Goal: Task Accomplishment & Management: Complete application form

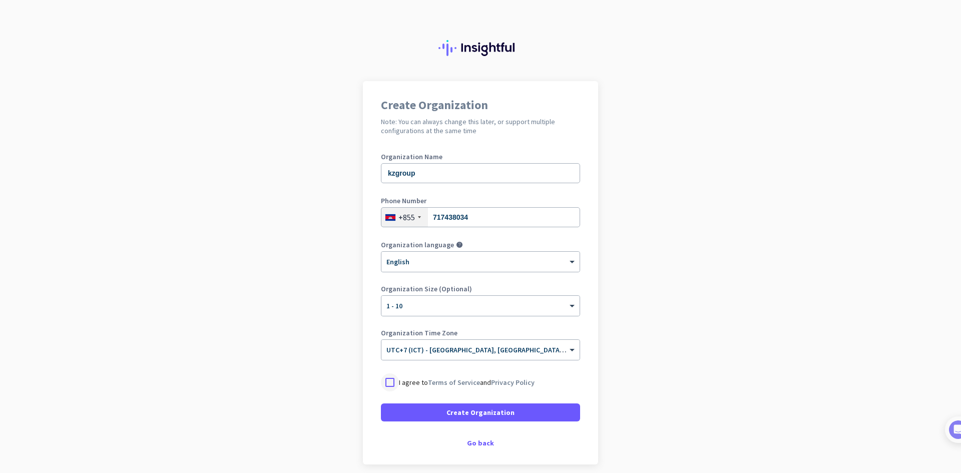
click at [393, 382] on div at bounding box center [390, 383] width 18 height 18
click at [448, 414] on span "Create Organization" at bounding box center [481, 413] width 68 height 10
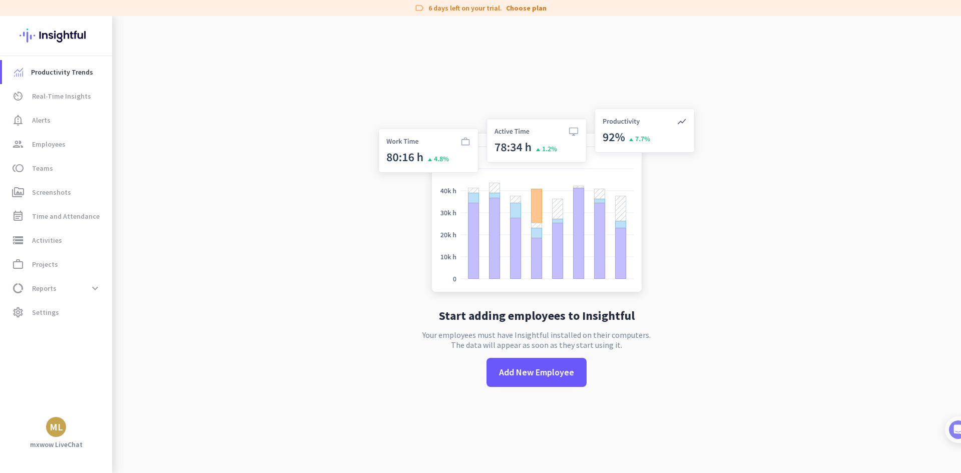
click at [58, 429] on div "ML" at bounding box center [57, 427] width 14 height 10
click at [101, 358] on span "Personal Settings" at bounding box center [109, 353] width 61 height 9
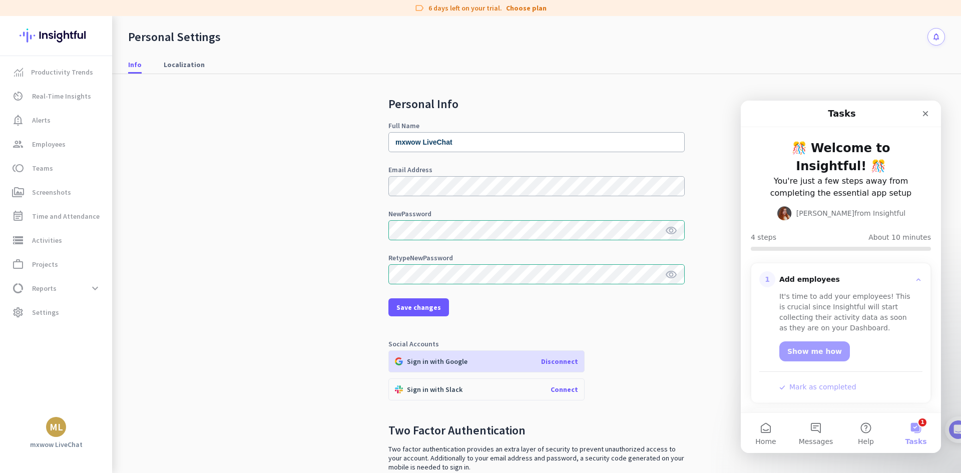
click at [667, 233] on icon "visibility" at bounding box center [671, 231] width 12 height 12
click at [423, 314] on span at bounding box center [419, 307] width 61 height 24
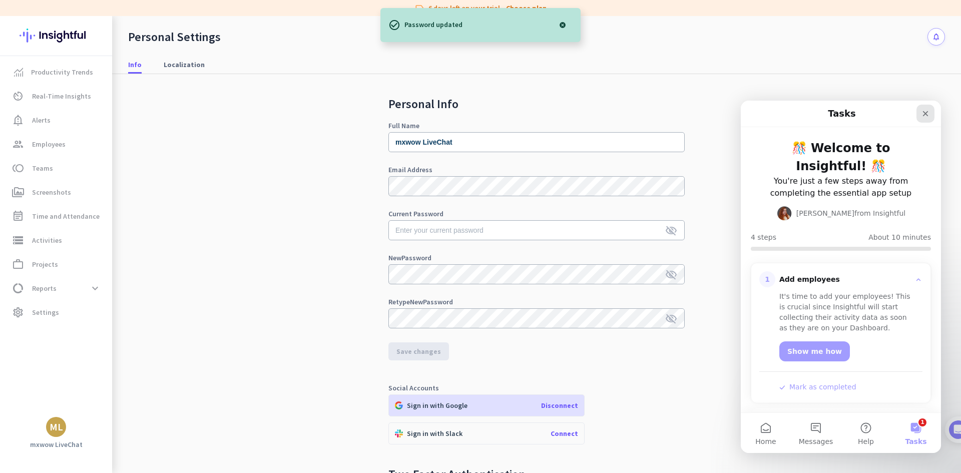
click at [933, 111] on div "Close" at bounding box center [926, 114] width 18 height 18
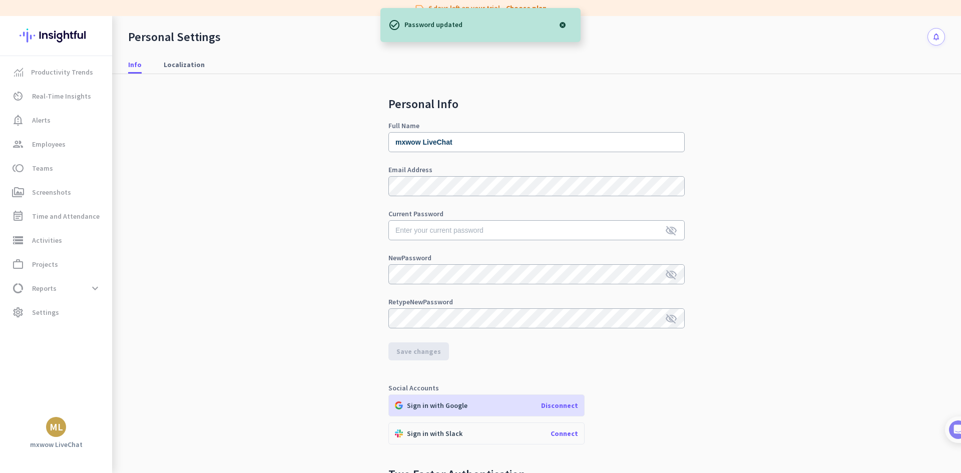
click at [724, 42] on div "Personal Settings notifications" at bounding box center [536, 31] width 849 height 30
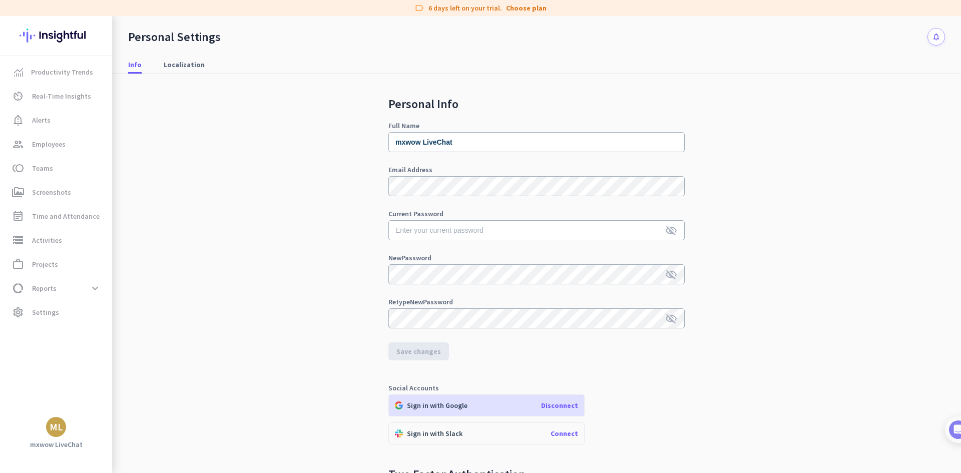
click at [813, 181] on div "Personal Info Full Name mxwow LiveChat Email Address Current Password visibilit…" at bounding box center [536, 302] width 817 height 457
click at [765, 290] on div "Personal Info Full Name mxwow LiveChat Email Address Current Password visibilit…" at bounding box center [536, 302] width 817 height 457
click at [529, 239] on input "text" at bounding box center [537, 230] width 296 height 20
click at [868, 294] on div "Personal Info Full Name mxwow LiveChat Email Address Current Password visibilit…" at bounding box center [536, 302] width 817 height 457
click at [747, 245] on div "Personal Info Full Name mxwow LiveChat Email Address Current Password visibilit…" at bounding box center [536, 302] width 817 height 457
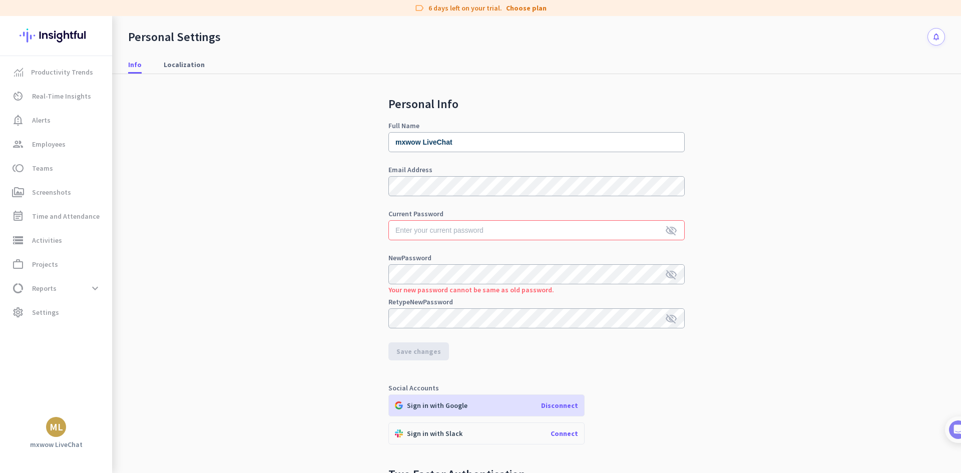
drag, startPoint x: 744, startPoint y: 173, endPoint x: 747, endPoint y: 164, distance: 9.5
click at [742, 173] on div "Personal Info Full Name mxwow LiveChat Email Address Current Password visibilit…" at bounding box center [536, 302] width 817 height 457
click at [693, 224] on div "Personal Info Full Name mxwow LiveChat Email Address Current Password visibilit…" at bounding box center [536, 302] width 817 height 457
click at [879, 271] on div "Personal Info Full Name mxwow LiveChat Email Address Current Password visibilit…" at bounding box center [536, 302] width 817 height 457
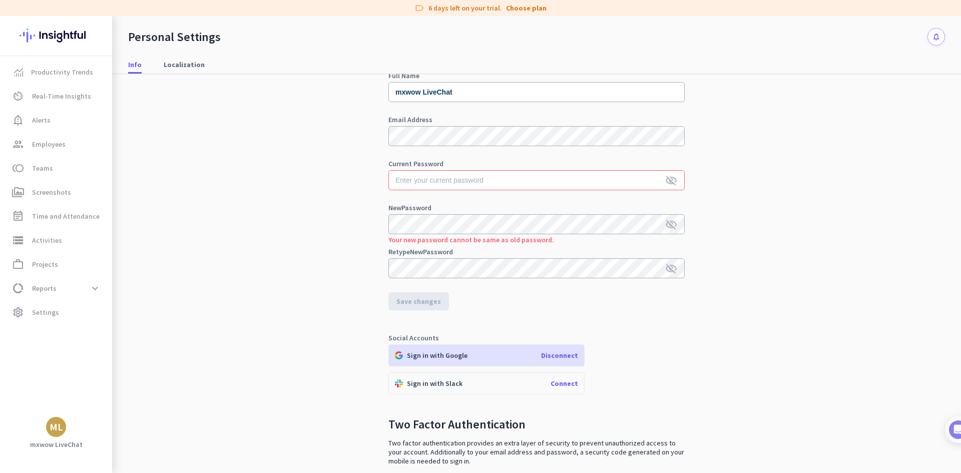
click at [858, 99] on div "Personal Info Full Name mxwow LiveChat Email Address Current Password visibilit…" at bounding box center [536, 252] width 817 height 457
click at [261, 186] on div "Personal Info Full Name mxwow LiveChat Email Address Current Password visibilit…" at bounding box center [536, 252] width 817 height 457
click at [65, 145] on span "group Employees" at bounding box center [57, 144] width 94 height 12
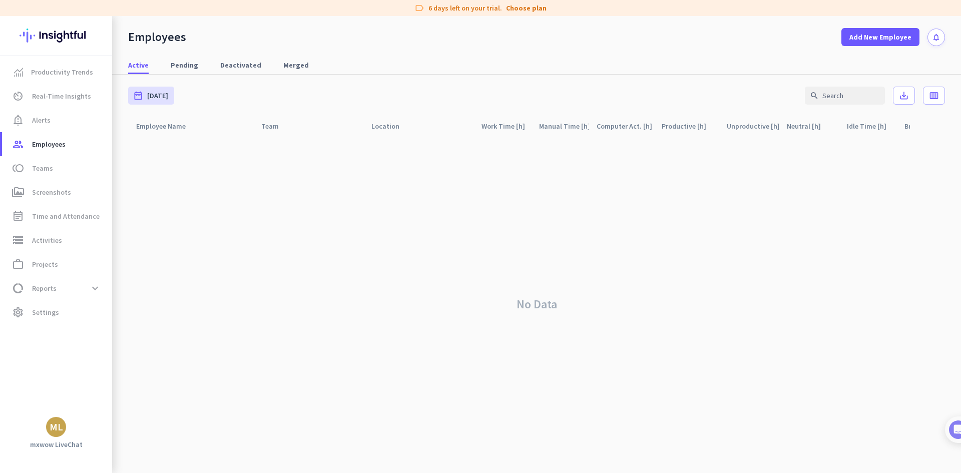
click at [602, 66] on div "Active Pending Deactivated Merged" at bounding box center [536, 65] width 849 height 19
click at [664, 68] on div "Active Pending Deactivated Merged" at bounding box center [536, 65] width 849 height 19
click at [874, 42] on span "Add New Employee" at bounding box center [881, 37] width 62 height 10
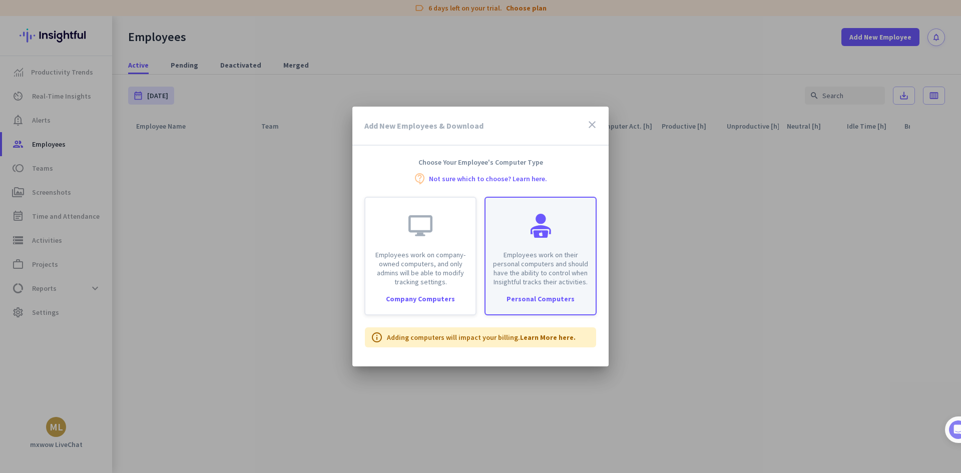
click at [552, 236] on div at bounding box center [541, 226] width 24 height 24
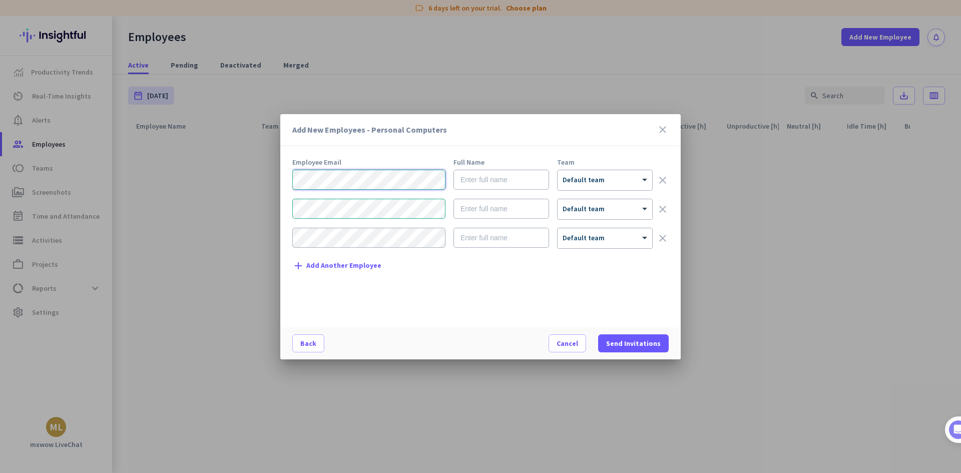
click at [270, 182] on div "Add New Employees - Personal Computers close Employee Email Full Name Team × De…" at bounding box center [480, 236] width 961 height 473
click at [506, 181] on input "text" at bounding box center [502, 180] width 96 height 20
paste input "IrvingMXN0002"
type input "IrvingMXN0002"
click at [246, 205] on div "Add New Employees - Personal Computers close Employee Email Full Name Team Irvi…" at bounding box center [480, 236] width 961 height 473
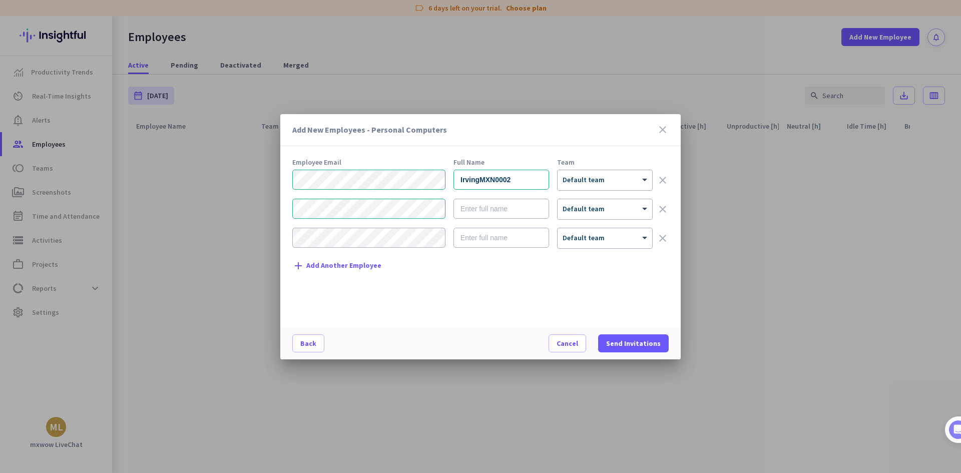
click at [246, 205] on div at bounding box center [480, 236] width 961 height 473
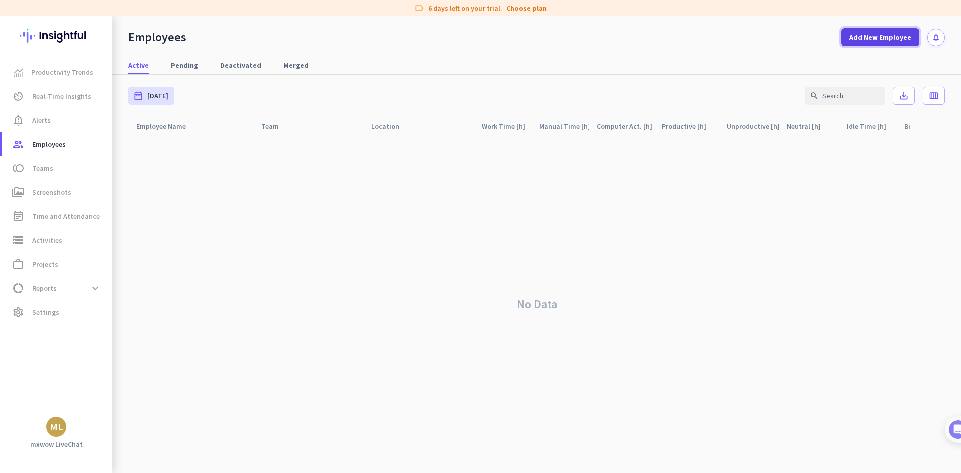
click at [890, 38] on span "Add New Employee" at bounding box center [881, 37] width 62 height 10
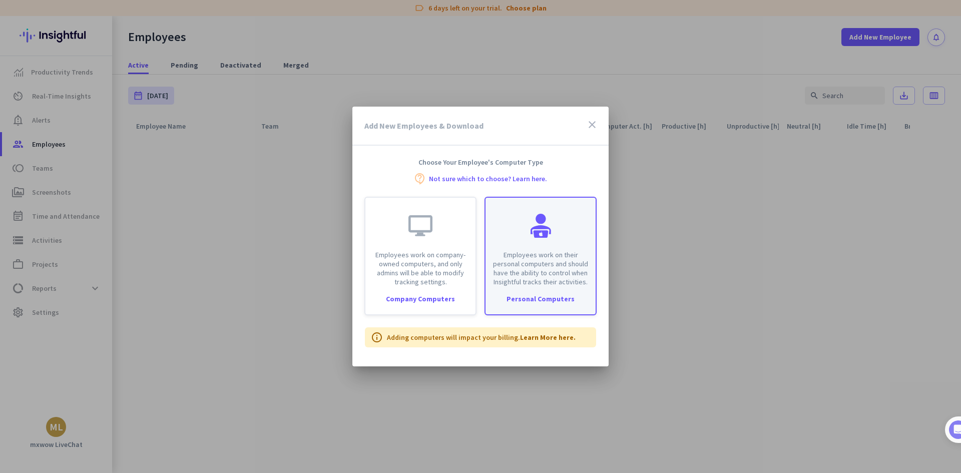
click at [540, 228] on div at bounding box center [541, 226] width 24 height 24
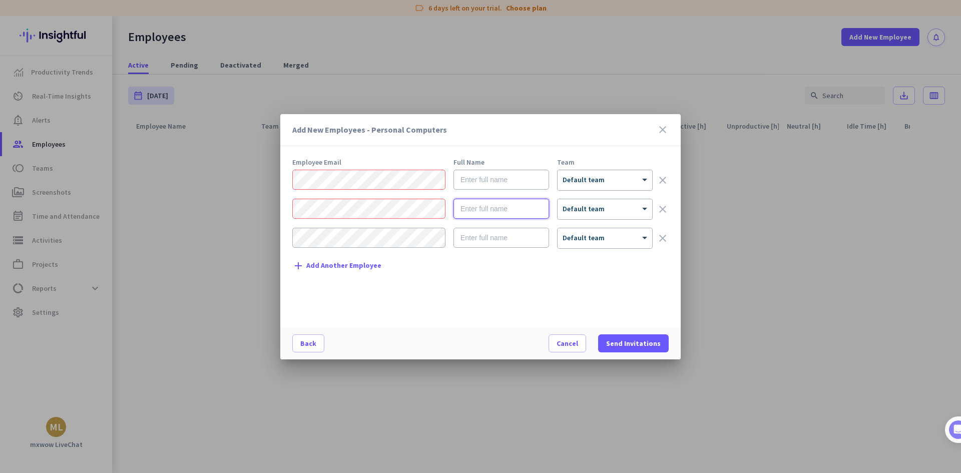
click at [506, 213] on input "text" at bounding box center [502, 209] width 96 height 20
paste input "IrvingMXN0002"
type input "IrvingMXN0002"
click at [275, 180] on div "Add New Employees - Personal Computers close Employee Email Full Name Team × De…" at bounding box center [480, 236] width 961 height 473
click at [472, 178] on input "text" at bounding box center [502, 180] width 96 height 20
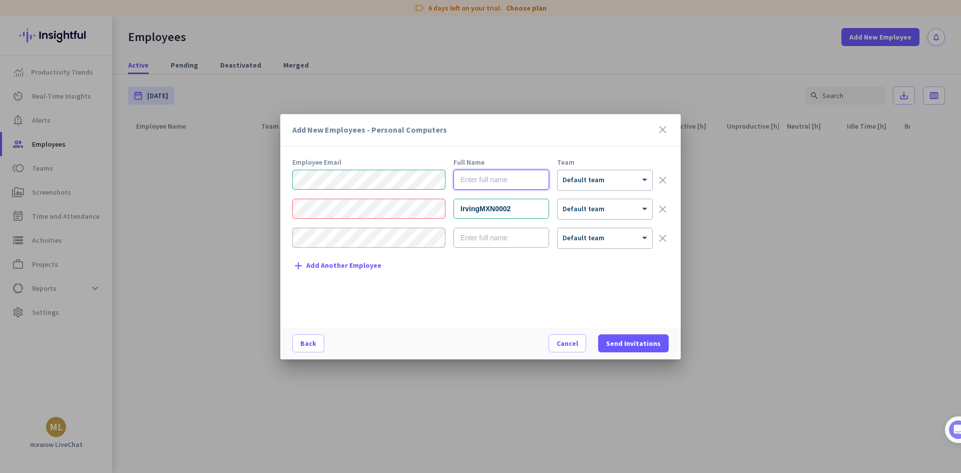
paste input "IrvingMXN0002"
type input "IrvingMXN0002"
click at [288, 203] on mat-dialog-content "Employee Email Full Name Team IrvingMXN0002 × Default team clear IrvingMXN0002 …" at bounding box center [480, 243] width 401 height 169
click at [517, 211] on input "IrvingMXN0002" at bounding box center [502, 209] width 96 height 20
paste input "ErickMXN0003"
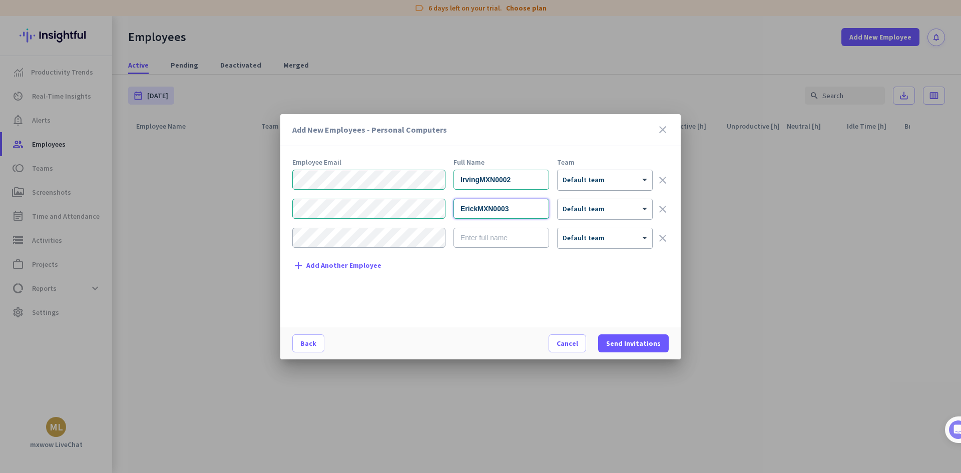
type input "ErickMXN0003"
click at [637, 184] on div "× Default team" at bounding box center [599, 180] width 82 height 9
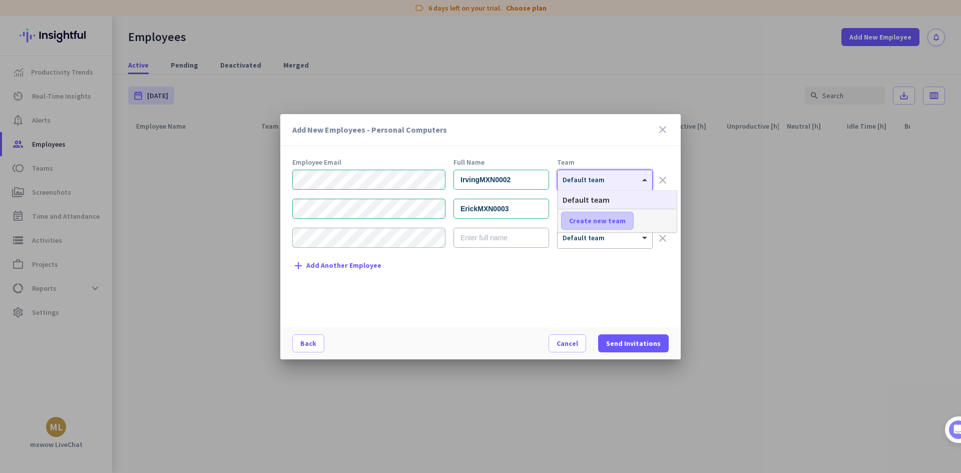
click at [607, 224] on span "Create new team" at bounding box center [597, 221] width 57 height 10
click at [607, 224] on input "text" at bounding box center [598, 221] width 74 height 18
type input "D"
click at [575, 340] on span "Cancel" at bounding box center [568, 343] width 22 height 10
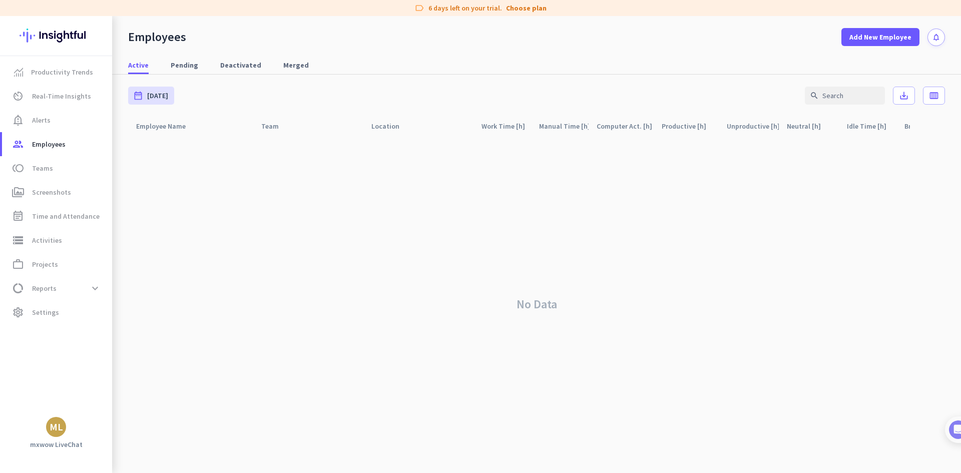
drag, startPoint x: 708, startPoint y: 326, endPoint x: 336, endPoint y: 171, distance: 403.3
click at [706, 325] on div "No Data" at bounding box center [536, 304] width 817 height 337
click at [65, 166] on span "toll Teams" at bounding box center [57, 168] width 94 height 12
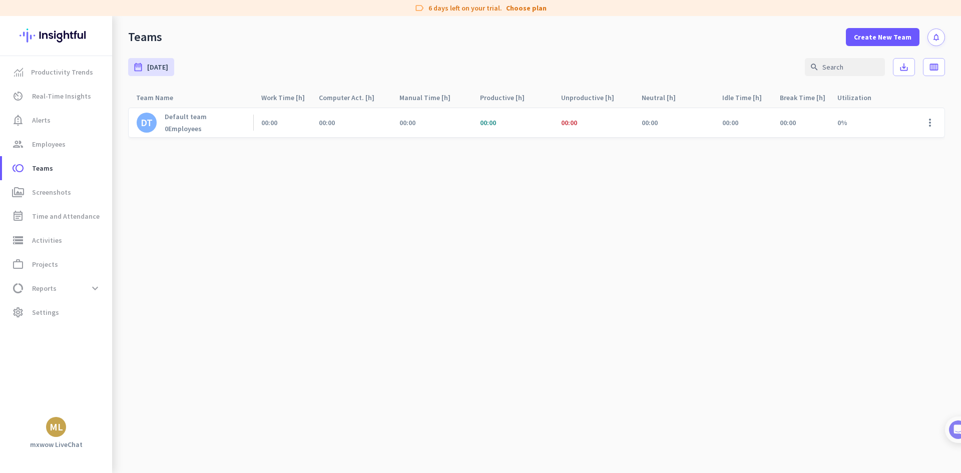
drag, startPoint x: 642, startPoint y: 399, endPoint x: 331, endPoint y: 243, distance: 348.4
click at [637, 396] on cdk-virtual-scroll-viewport "DT Default team 0 Employees 00:00 00:00 00:00 00:00 00:00 00:00 00:00 00:00 0% …" at bounding box center [536, 290] width 817 height 366
click at [502, 233] on cdk-virtual-scroll-viewport "DT Default team 0 Employees 00:00 00:00 00:00 00:00 00:00 00:00 00:00 00:00 0% …" at bounding box center [536, 290] width 817 height 366
click at [886, 217] on cdk-virtual-scroll-viewport "DT Default team 0 Employees 00:00 00:00 00:00 00:00 00:00 00:00 00:00 00:00 0% …" at bounding box center [536, 290] width 817 height 366
click at [900, 35] on span "Create New Team" at bounding box center [883, 37] width 58 height 10
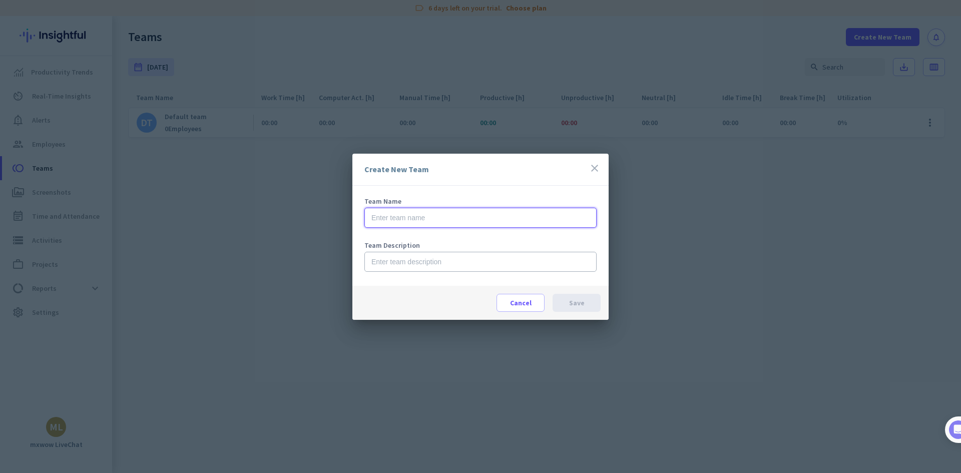
click at [409, 217] on input "text" at bounding box center [481, 218] width 232 height 20
type input "ด"
type input "Day shift"
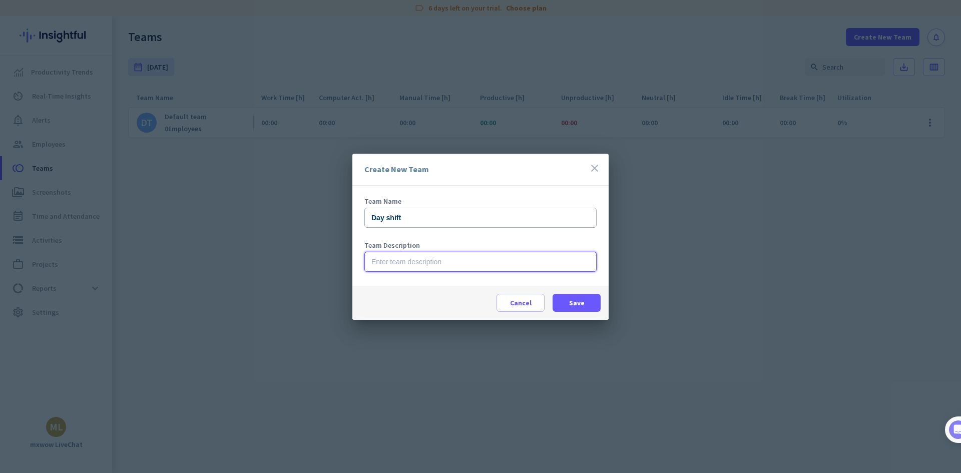
click at [423, 265] on input "text" at bounding box center [481, 262] width 232 height 20
click at [566, 301] on span at bounding box center [577, 303] width 48 height 24
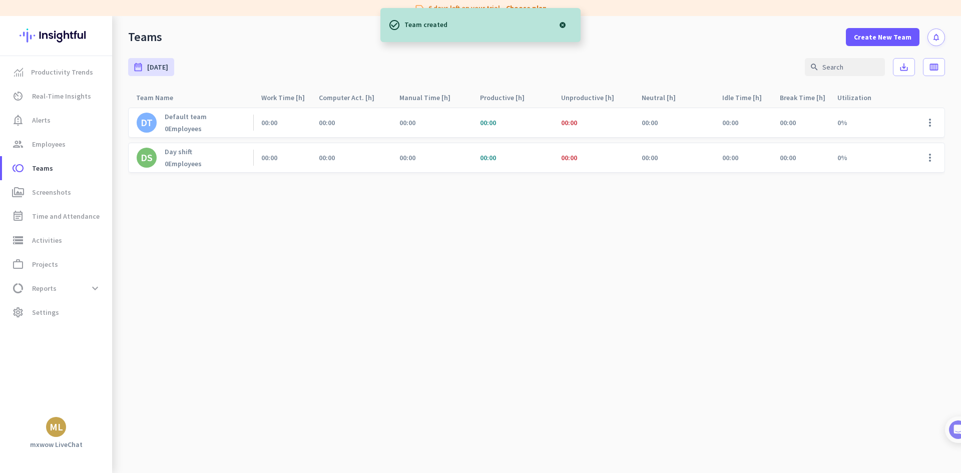
click at [727, 265] on cdk-virtual-scroll-viewport "DT Default team 0 Employees 00:00 00:00 00:00 00:00 00:00 00:00 00:00 00:00 0% …" at bounding box center [536, 290] width 817 height 366
click at [895, 38] on span "Create New Team" at bounding box center [883, 37] width 58 height 10
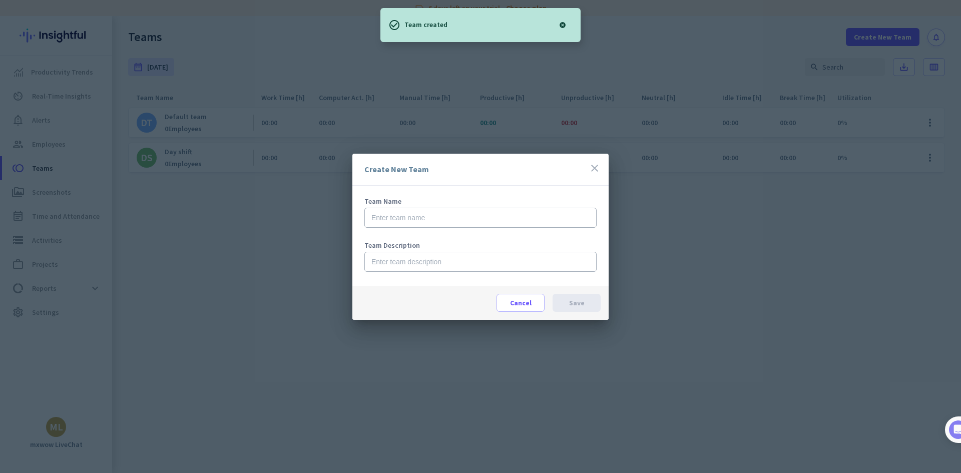
click at [520, 201] on div "Team Name" at bounding box center [481, 201] width 232 height 7
click at [511, 211] on input "text" at bounding box center [481, 218] width 232 height 20
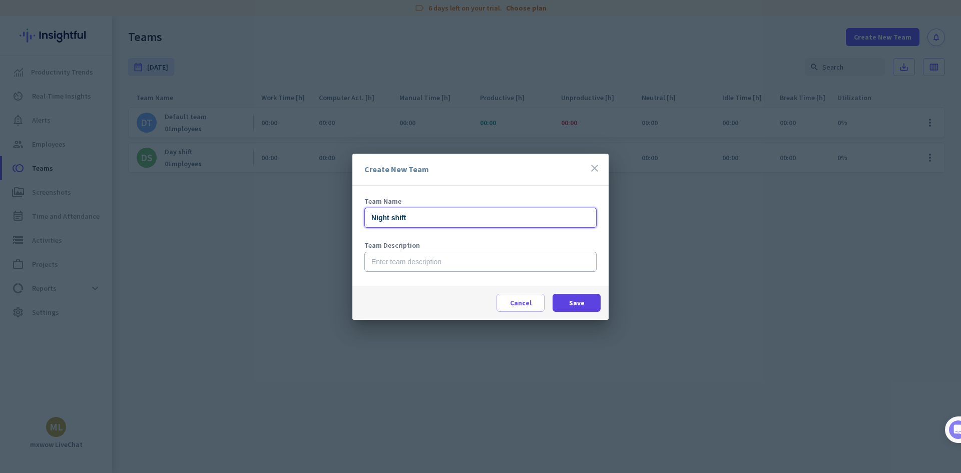
type input "Night shift"
click at [565, 300] on span at bounding box center [577, 303] width 48 height 24
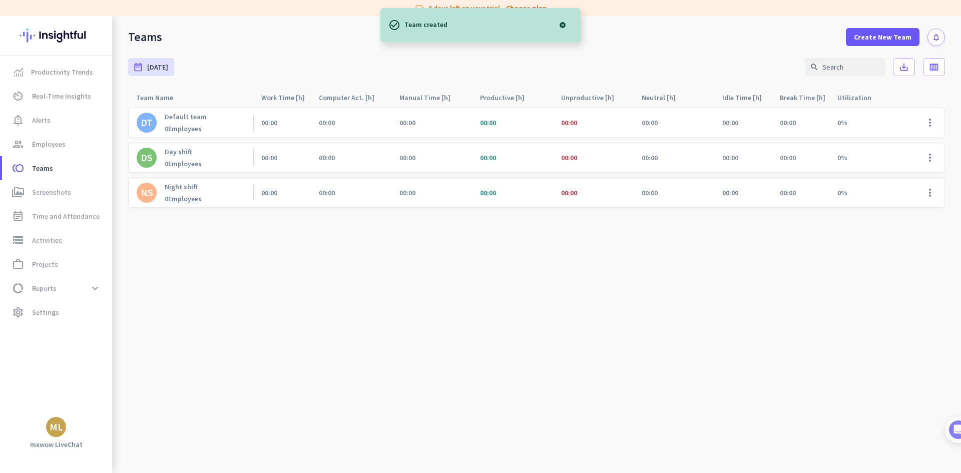
click at [680, 211] on div "DT Default team 0 Employees 00:00 00:00 00:00 00:00 00:00 00:00 00:00 00:00 0% …" at bounding box center [536, 160] width 817 height 106
click at [68, 116] on span "notification_important Alerts" at bounding box center [57, 120] width 94 height 12
click at [75, 95] on span "Real-Time Insights" at bounding box center [61, 96] width 59 height 12
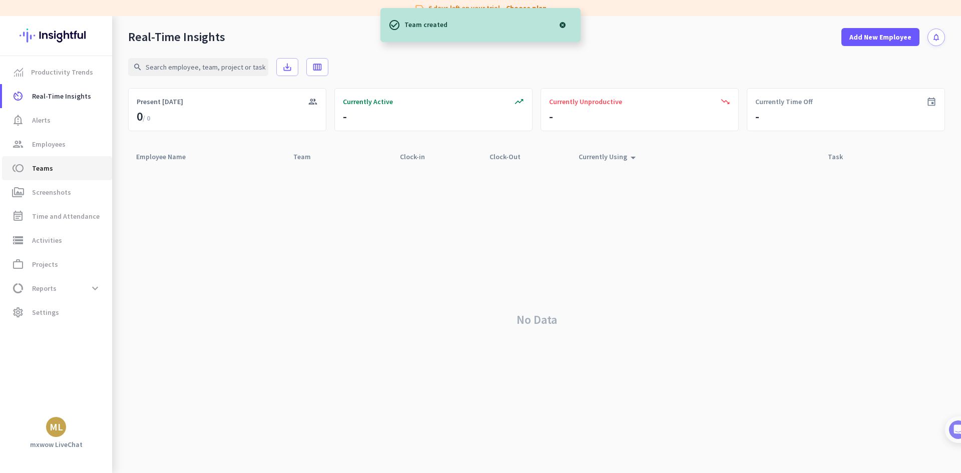
click at [75, 176] on link "toll Teams" at bounding box center [57, 168] width 110 height 24
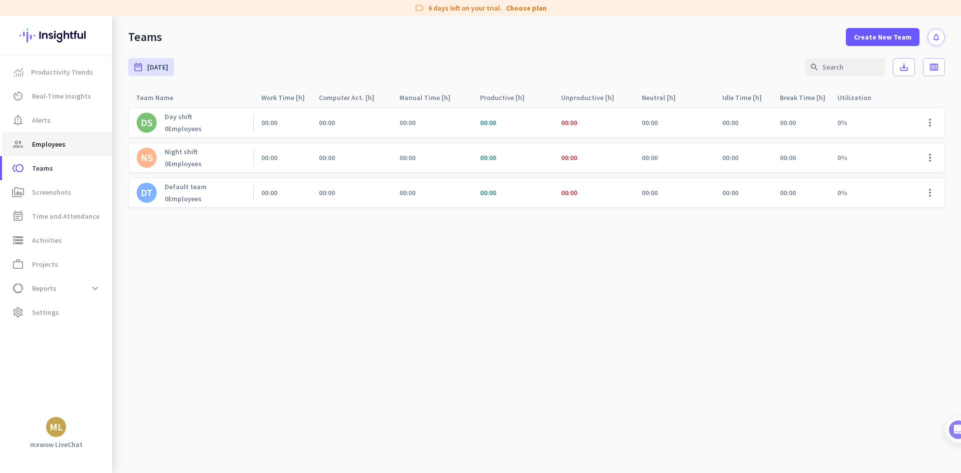
click at [47, 144] on span "Employees" at bounding box center [49, 144] width 34 height 12
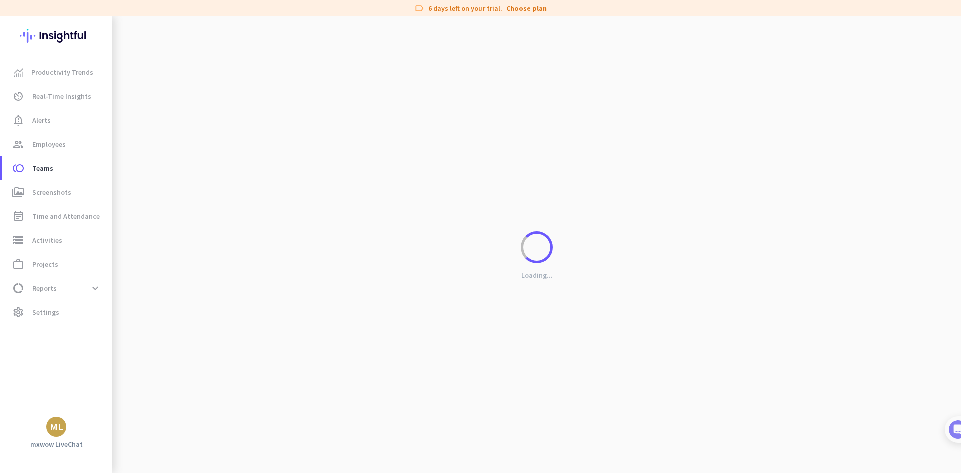
click at [547, 41] on div "Loading..." at bounding box center [536, 252] width 849 height 473
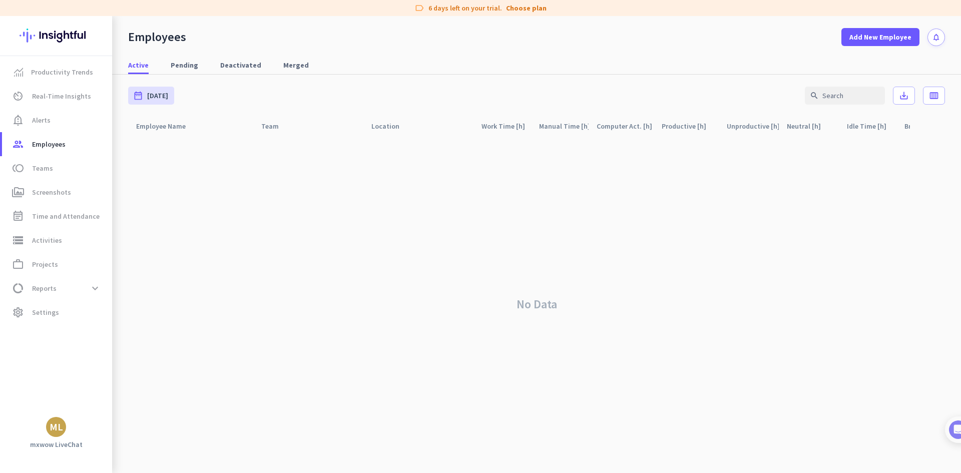
click at [815, 178] on div "No Data" at bounding box center [536, 304] width 817 height 337
click at [515, 175] on div "No Data" at bounding box center [536, 304] width 817 height 337
click at [902, 46] on span at bounding box center [881, 37] width 78 height 24
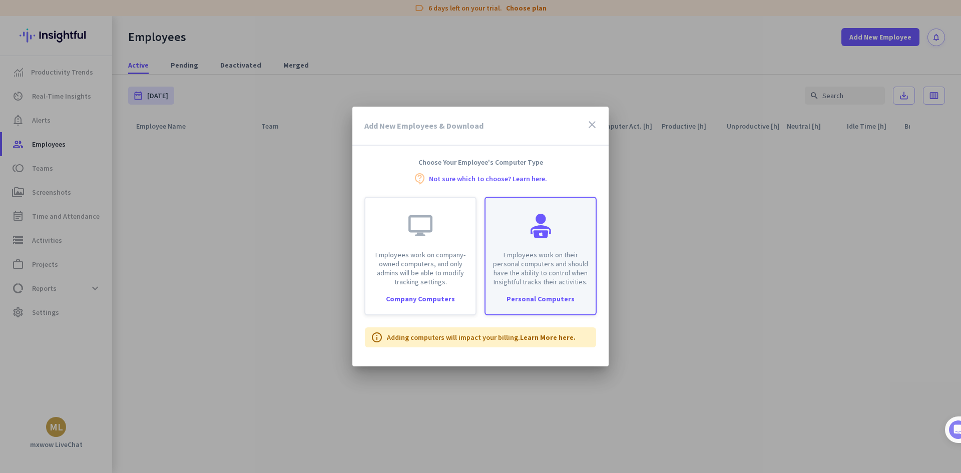
click at [508, 234] on div "Employees work on their personal computers and should have the ability to contr…" at bounding box center [541, 242] width 110 height 89
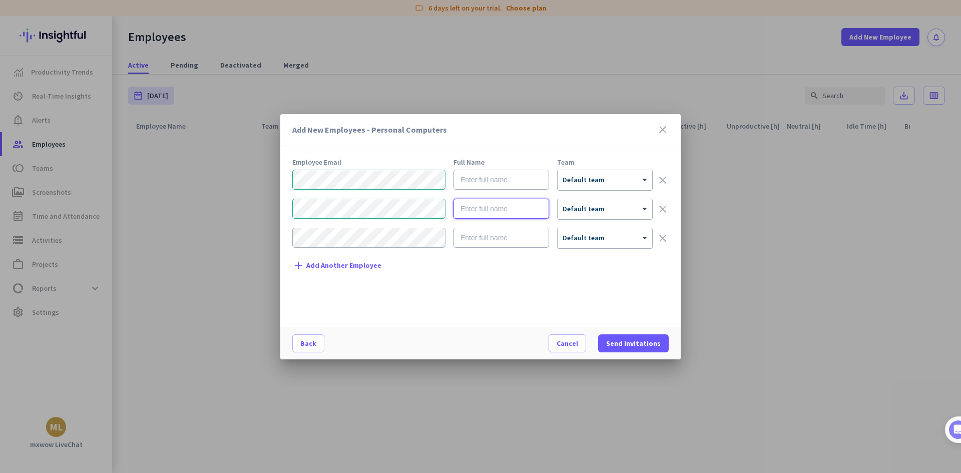
click at [464, 206] on input "text" at bounding box center [502, 209] width 96 height 20
click at [271, 206] on div "Add New Employees - Personal Computers close Employee Email Full Name Team × De…" at bounding box center [480, 236] width 961 height 473
click at [472, 209] on input "text" at bounding box center [502, 209] width 96 height 20
paste input "ErickMXN0003"
type input "ErickMXN0003"
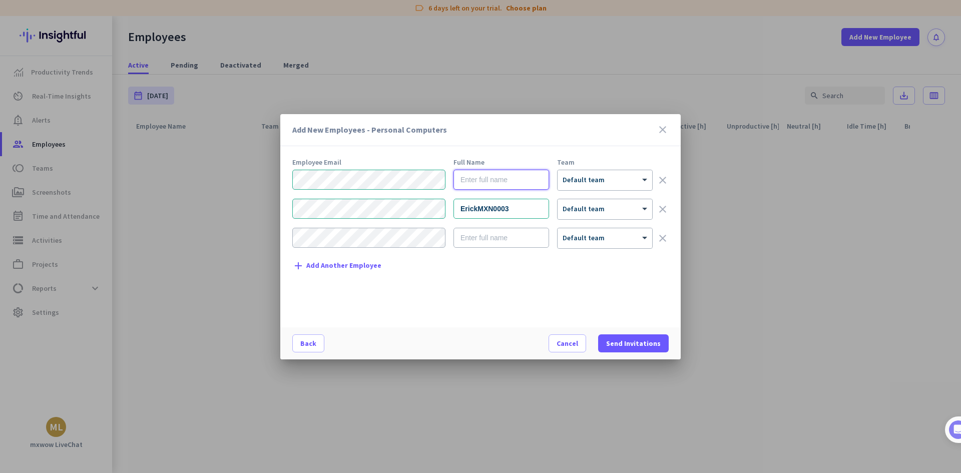
click at [515, 180] on input "text" at bounding box center [502, 180] width 96 height 20
paste input "IrvingMXN0002"
type input "IrvingMXN0002"
click at [598, 188] on div "× Default team" at bounding box center [605, 180] width 95 height 20
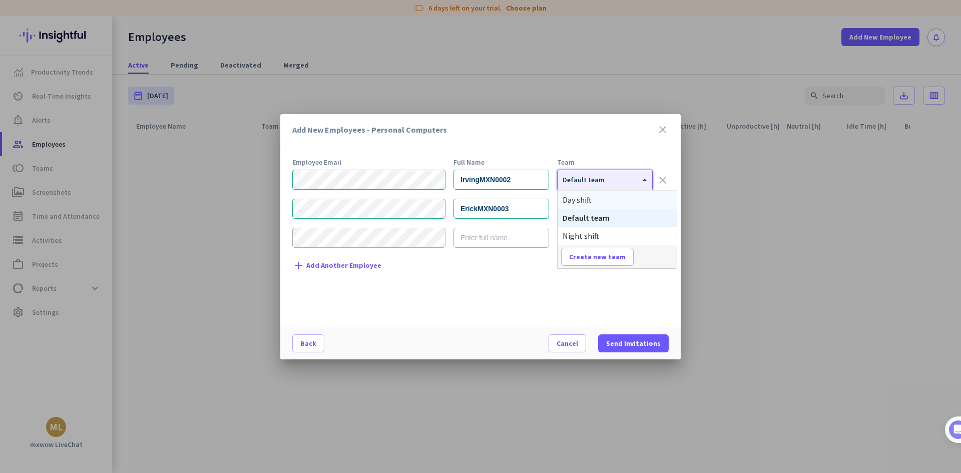
click at [620, 203] on div "Day shift" at bounding box center [617, 200] width 119 height 18
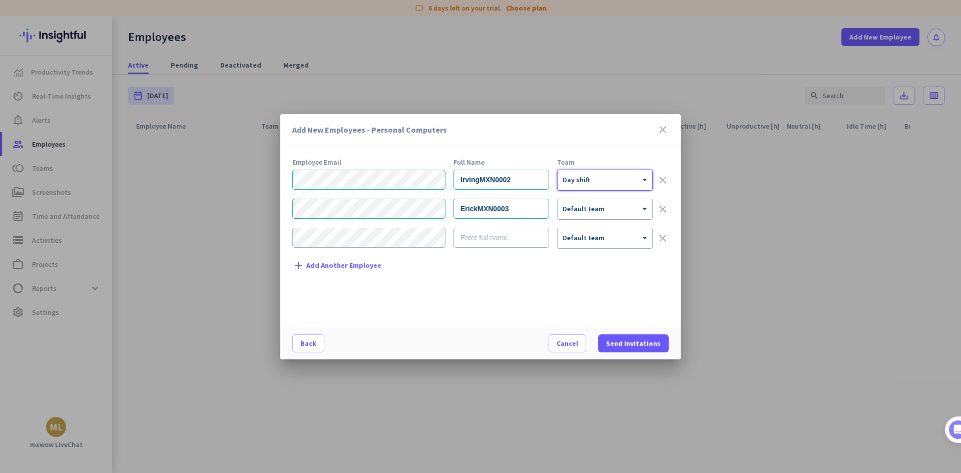
click at [612, 207] on div at bounding box center [605, 206] width 95 height 9
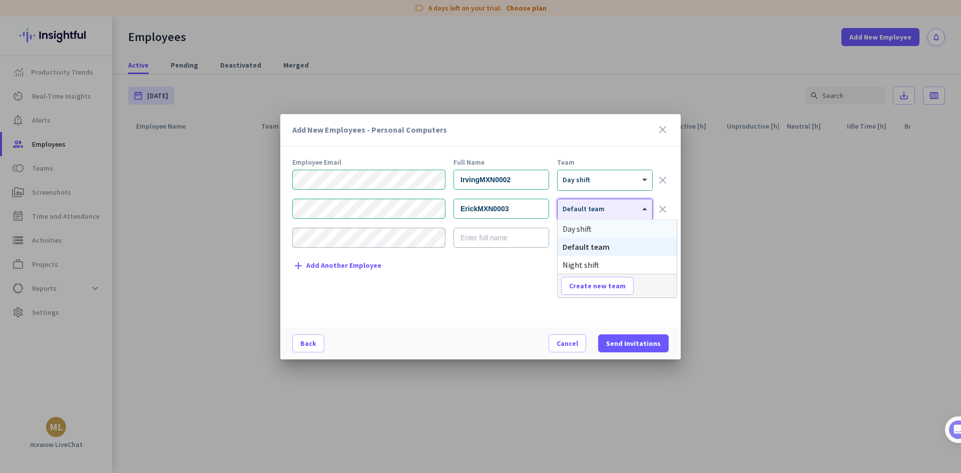
click at [599, 231] on div "Day shift" at bounding box center [617, 229] width 119 height 18
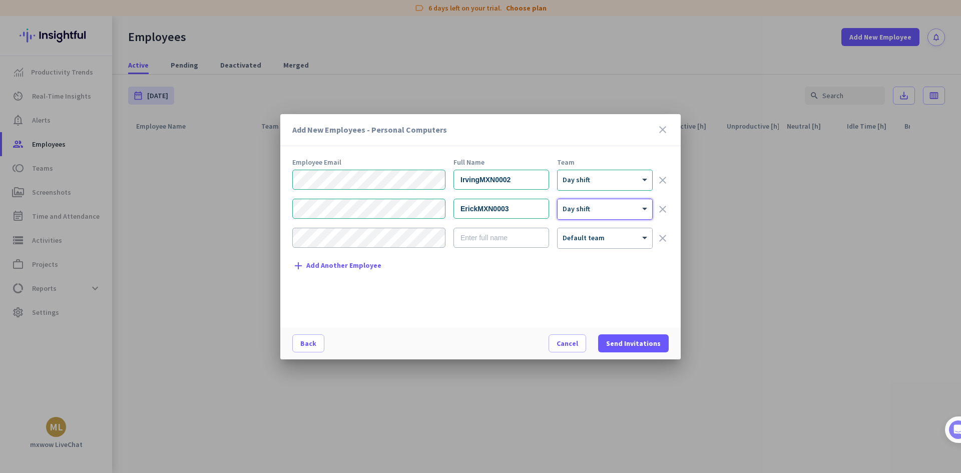
click at [529, 269] on div "Employee Email Full Name Team IrvingMXN0002 × Day shift clear ErickMXN0003 × Da…" at bounding box center [484, 238] width 385 height 159
click at [647, 345] on span "Send Invitations" at bounding box center [633, 343] width 55 height 10
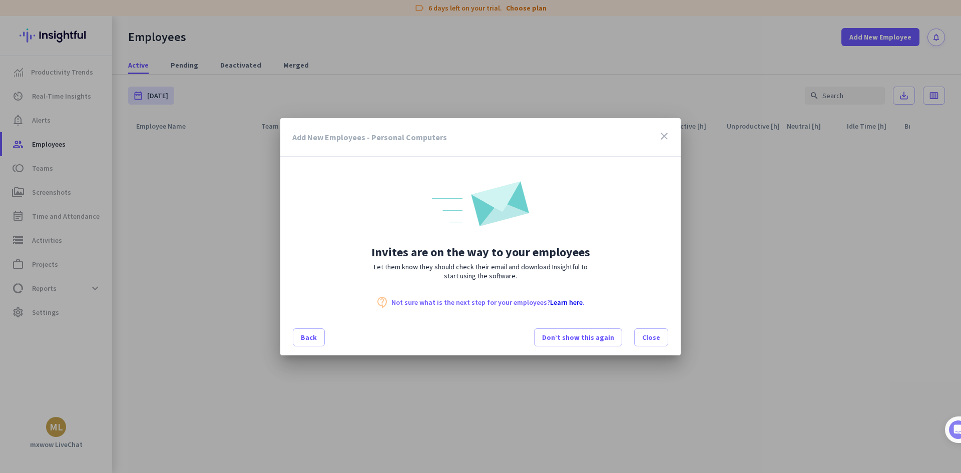
click at [664, 138] on icon "close" at bounding box center [664, 136] width 12 height 12
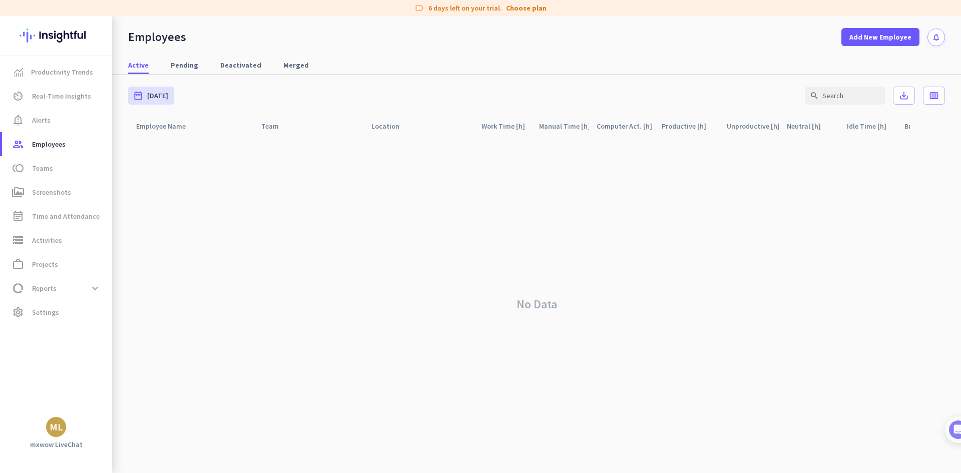
click at [808, 245] on div "No Data" at bounding box center [536, 304] width 817 height 337
